Goal: Information Seeking & Learning: Learn about a topic

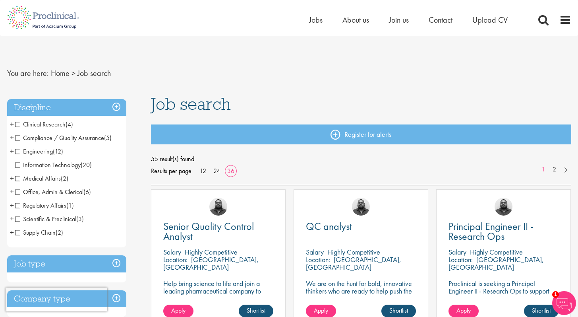
click at [19, 164] on span "Information Technology" at bounding box center [48, 165] width 66 height 8
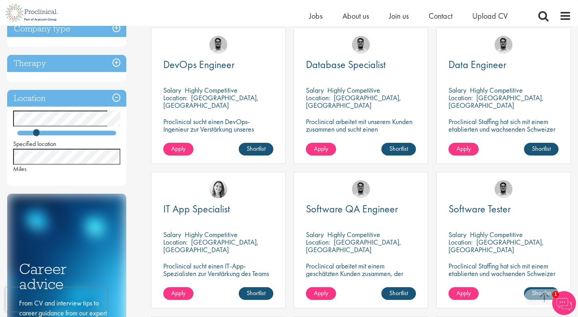
scroll to position [105, 0]
